Goal: Information Seeking & Learning: Understand process/instructions

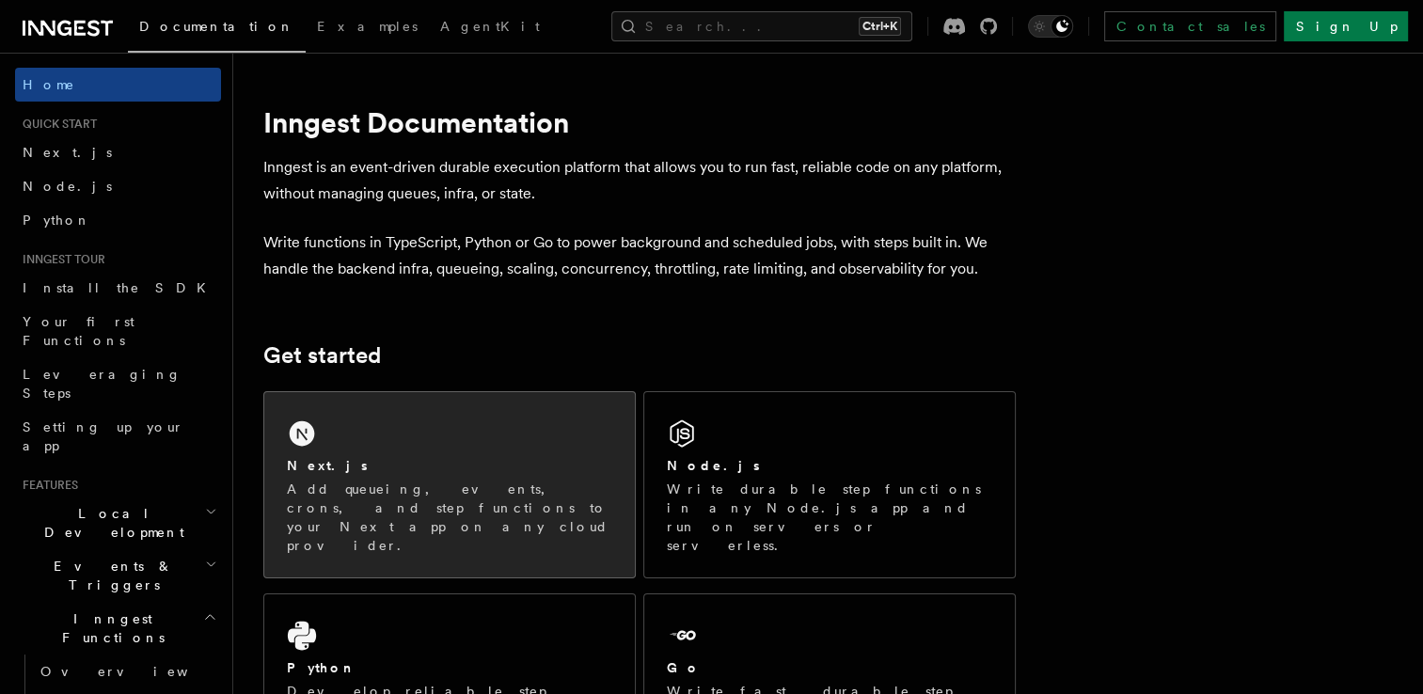
click at [382, 495] on p "Add queueing, events, crons, and step functions to your Next app on any cloud p…" at bounding box center [449, 516] width 325 height 75
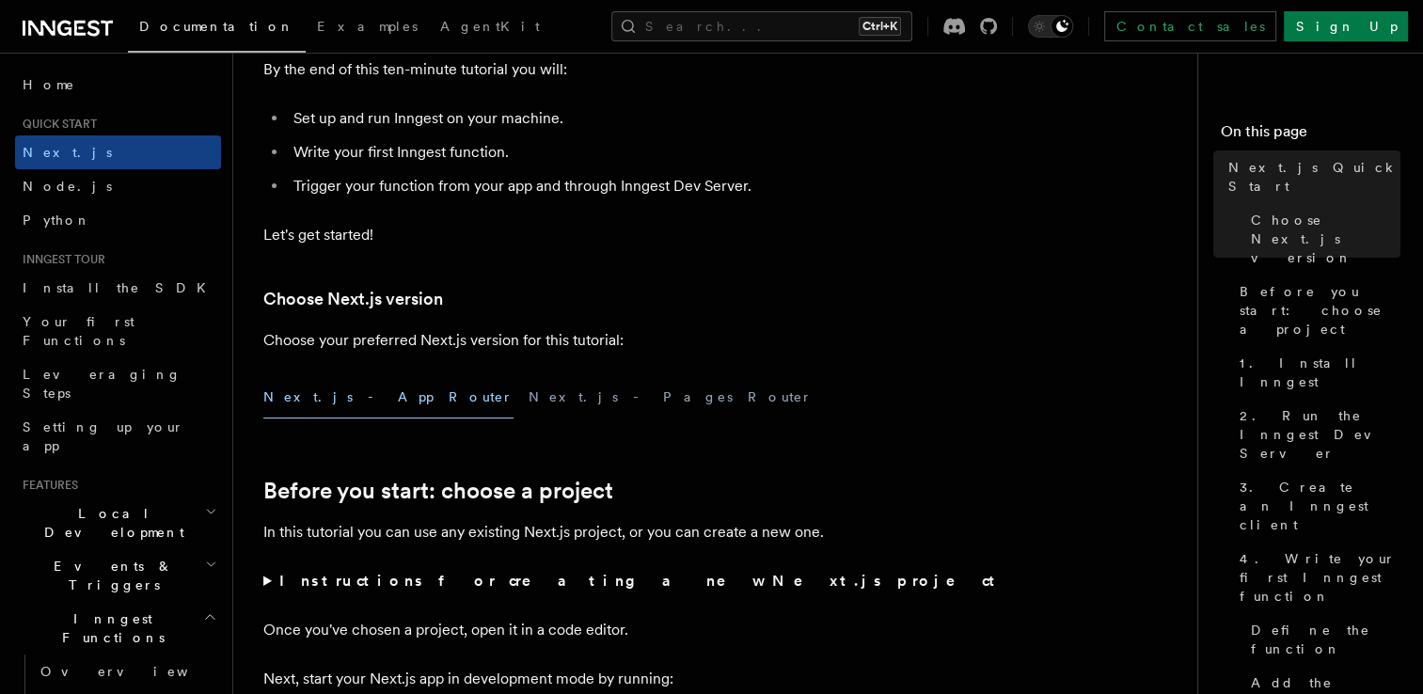
scroll to position [282, 0]
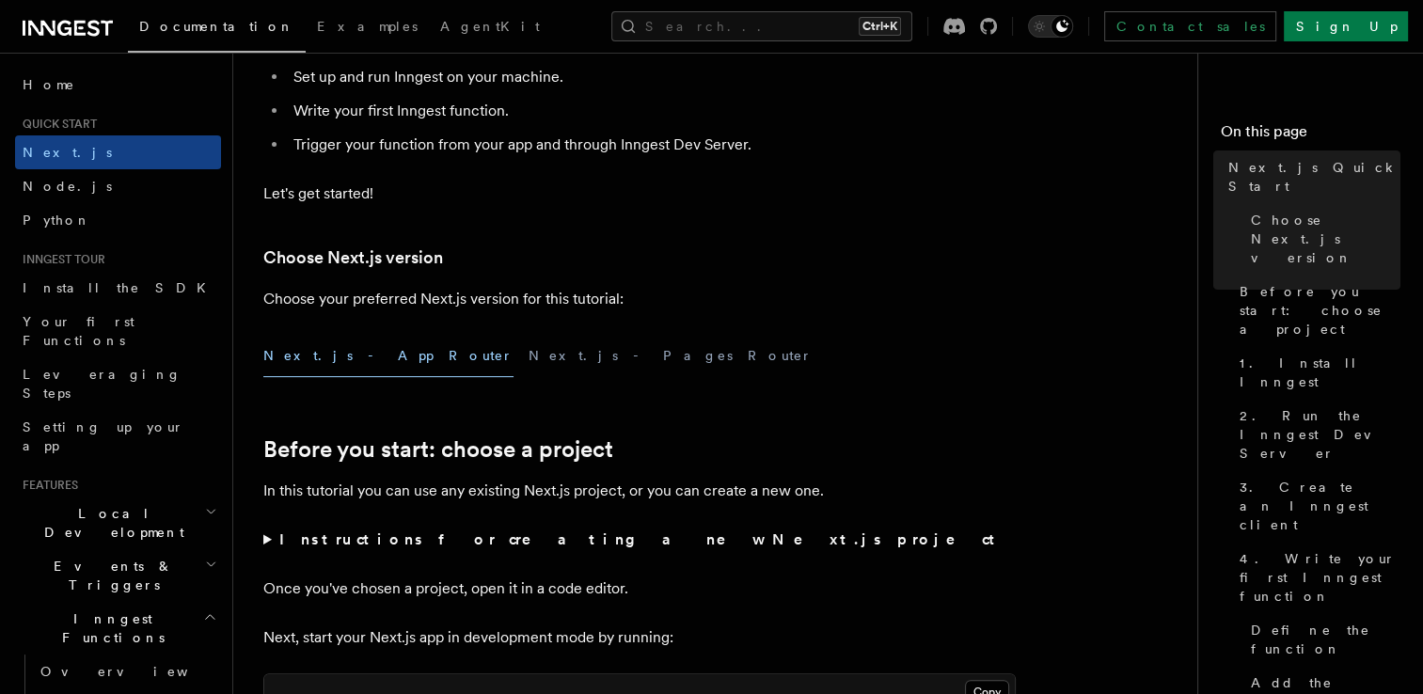
click at [301, 362] on button "Next.js - App Router" at bounding box center [388, 356] width 250 height 42
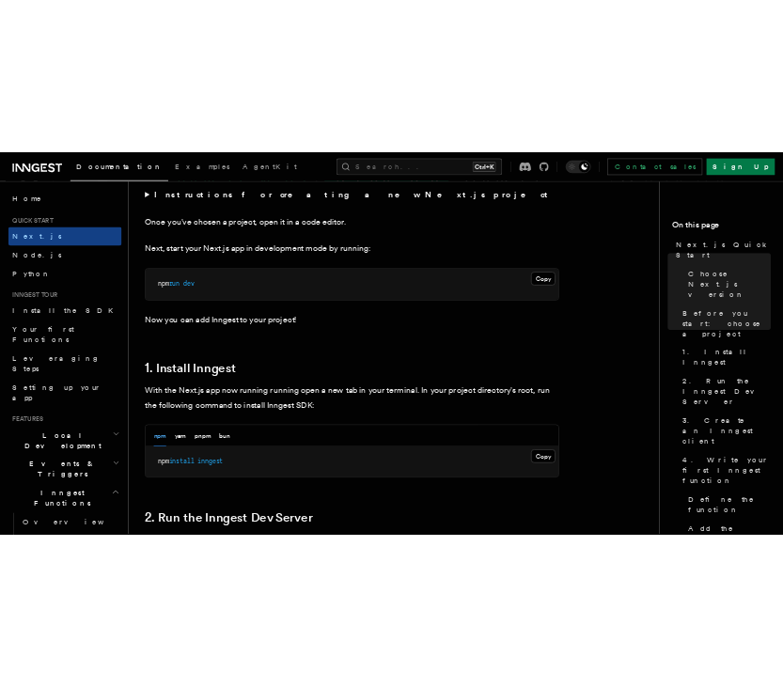
scroll to position [752, 0]
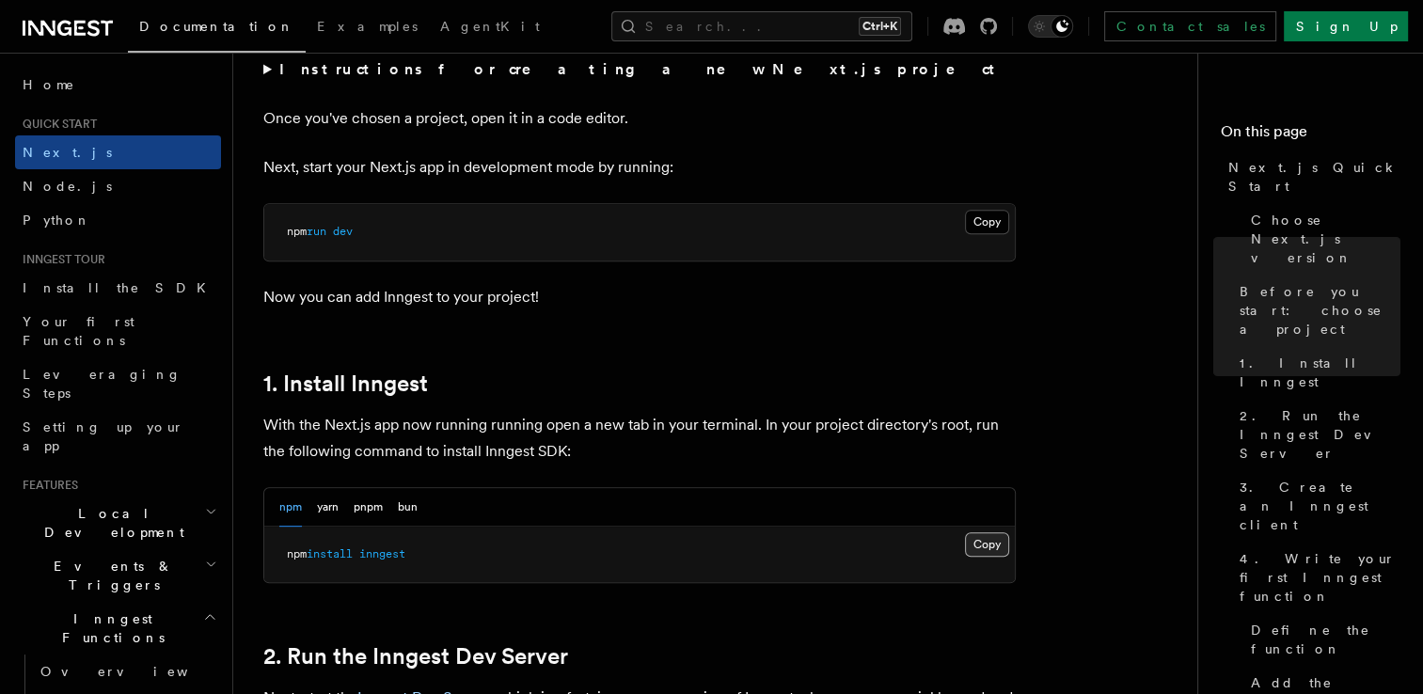
click at [982, 545] on button "Copy Copied" at bounding box center [987, 544] width 44 height 24
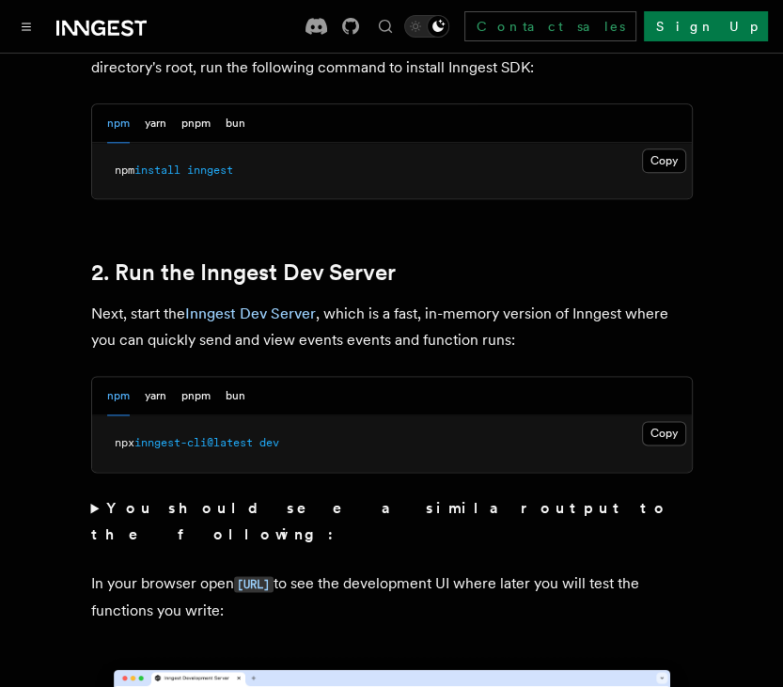
scroll to position [1222, 0]
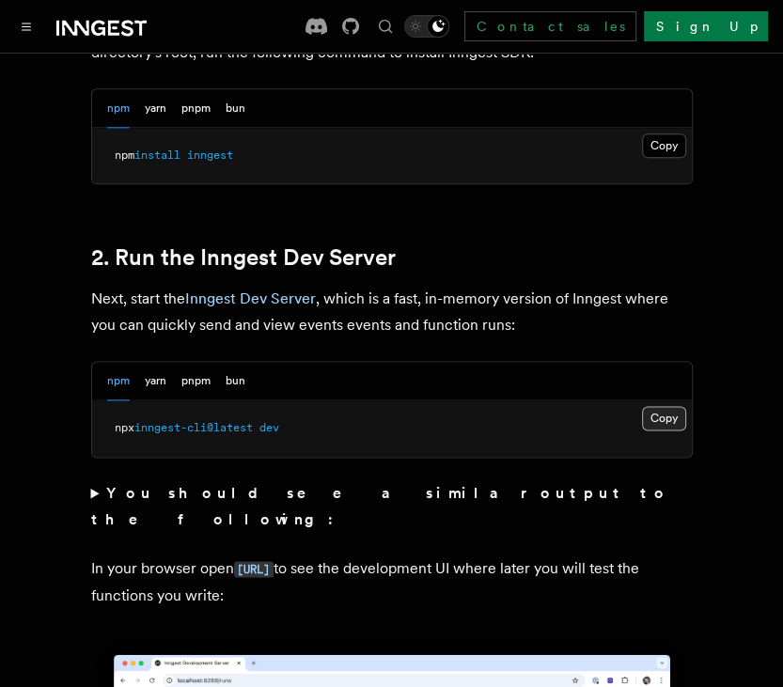
click at [678, 406] on button "Copy Copied" at bounding box center [664, 418] width 44 height 24
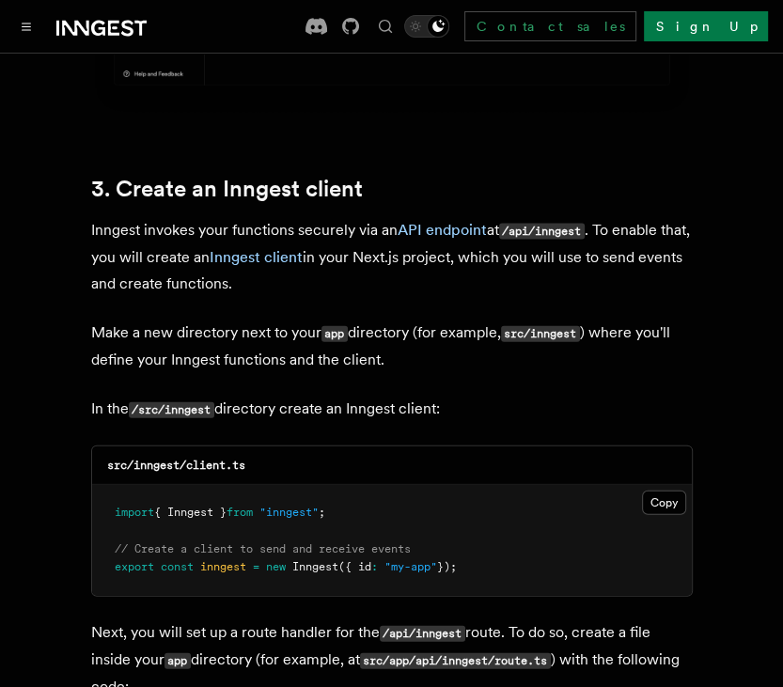
scroll to position [2256, 0]
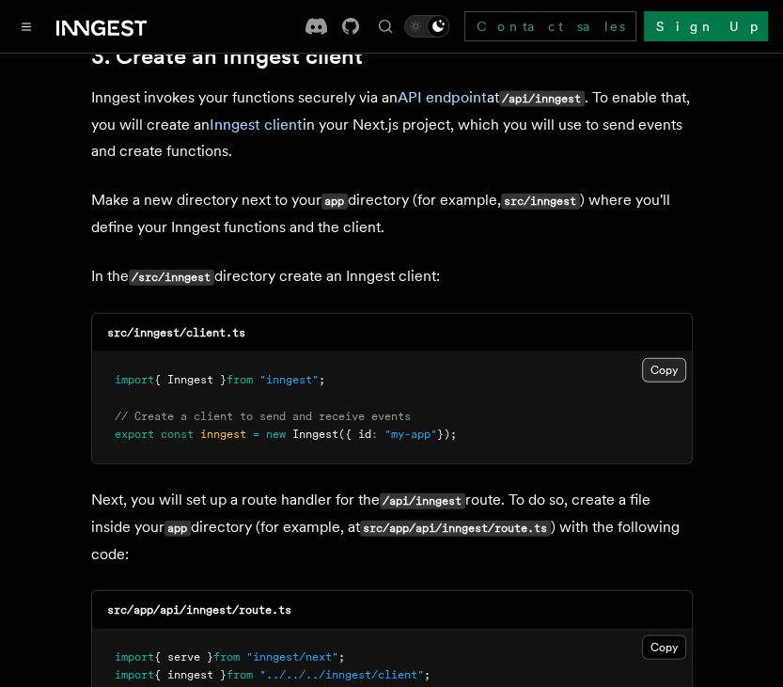
click at [664, 358] on button "Copy Copied" at bounding box center [664, 370] width 44 height 24
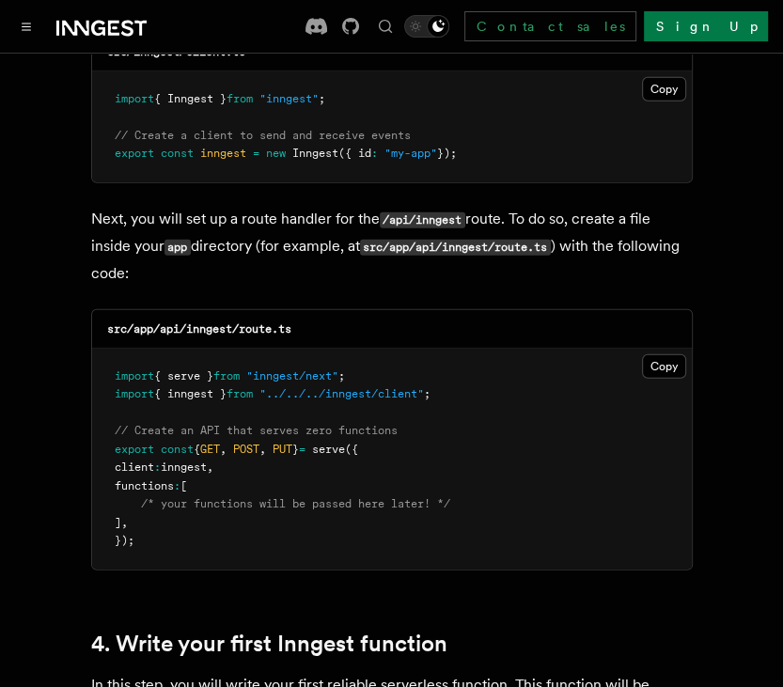
scroll to position [2539, 0]
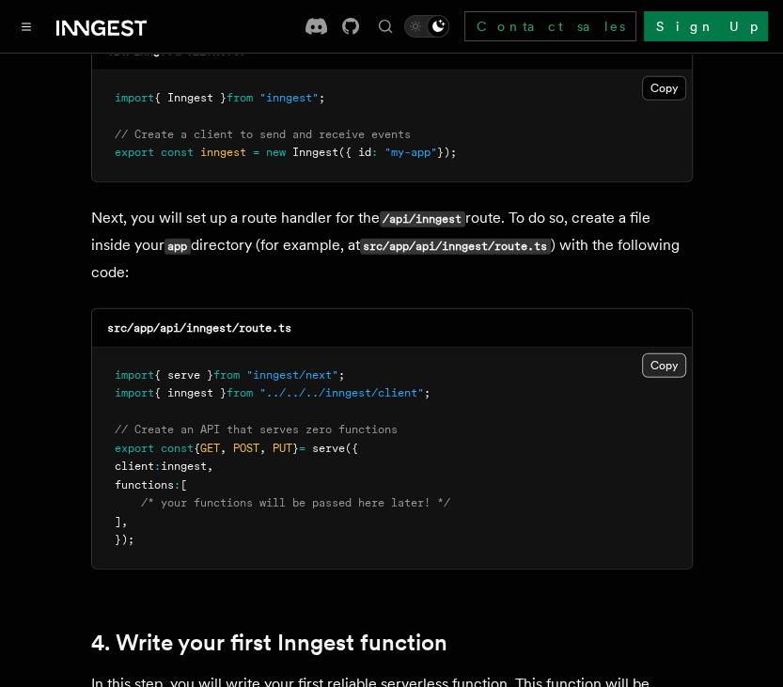
click at [672, 354] on button "Copy Copied" at bounding box center [664, 366] width 44 height 24
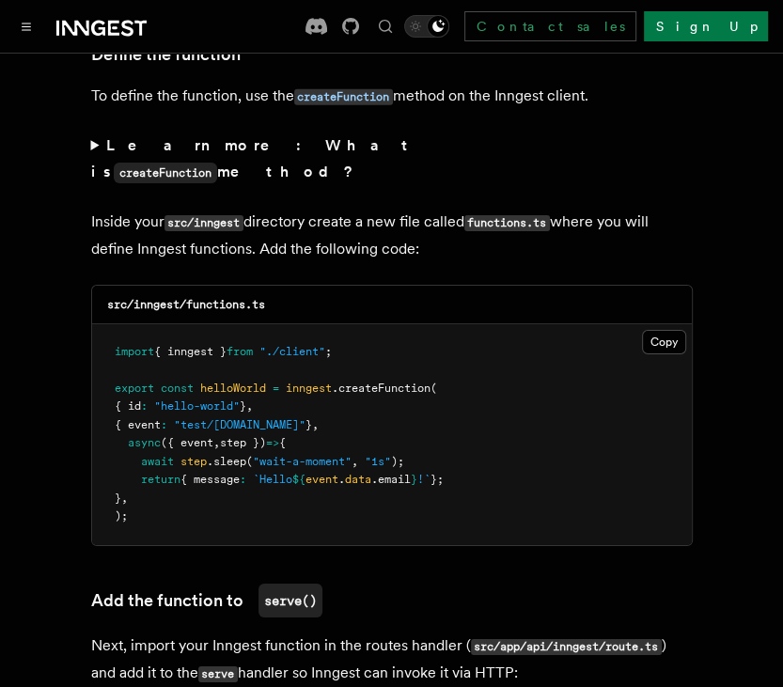
scroll to position [3291, 0]
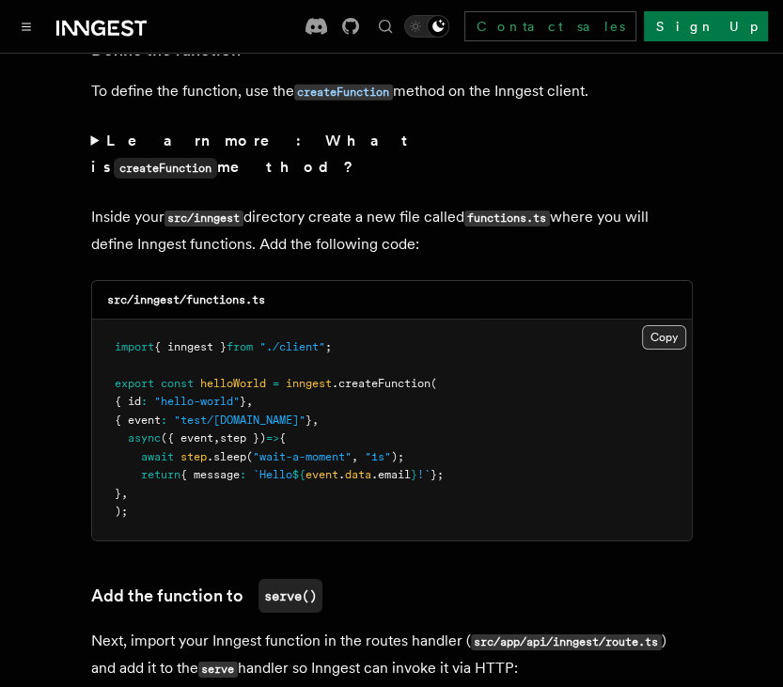
click at [654, 325] on button "Copy Copied" at bounding box center [664, 337] width 44 height 24
